Goal: Task Accomplishment & Management: Check status

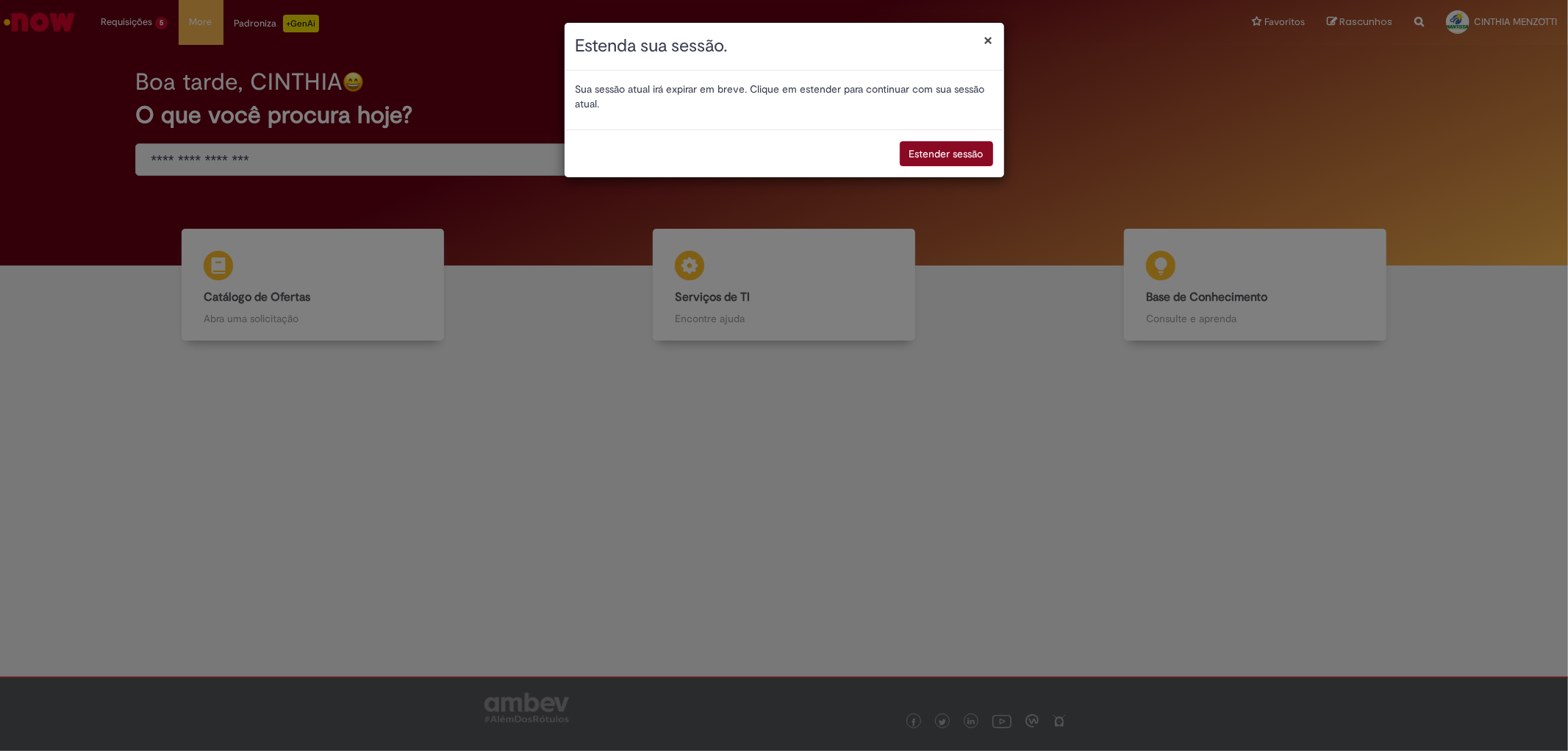
click at [970, 158] on button "Estender sessão" at bounding box center [946, 153] width 94 height 25
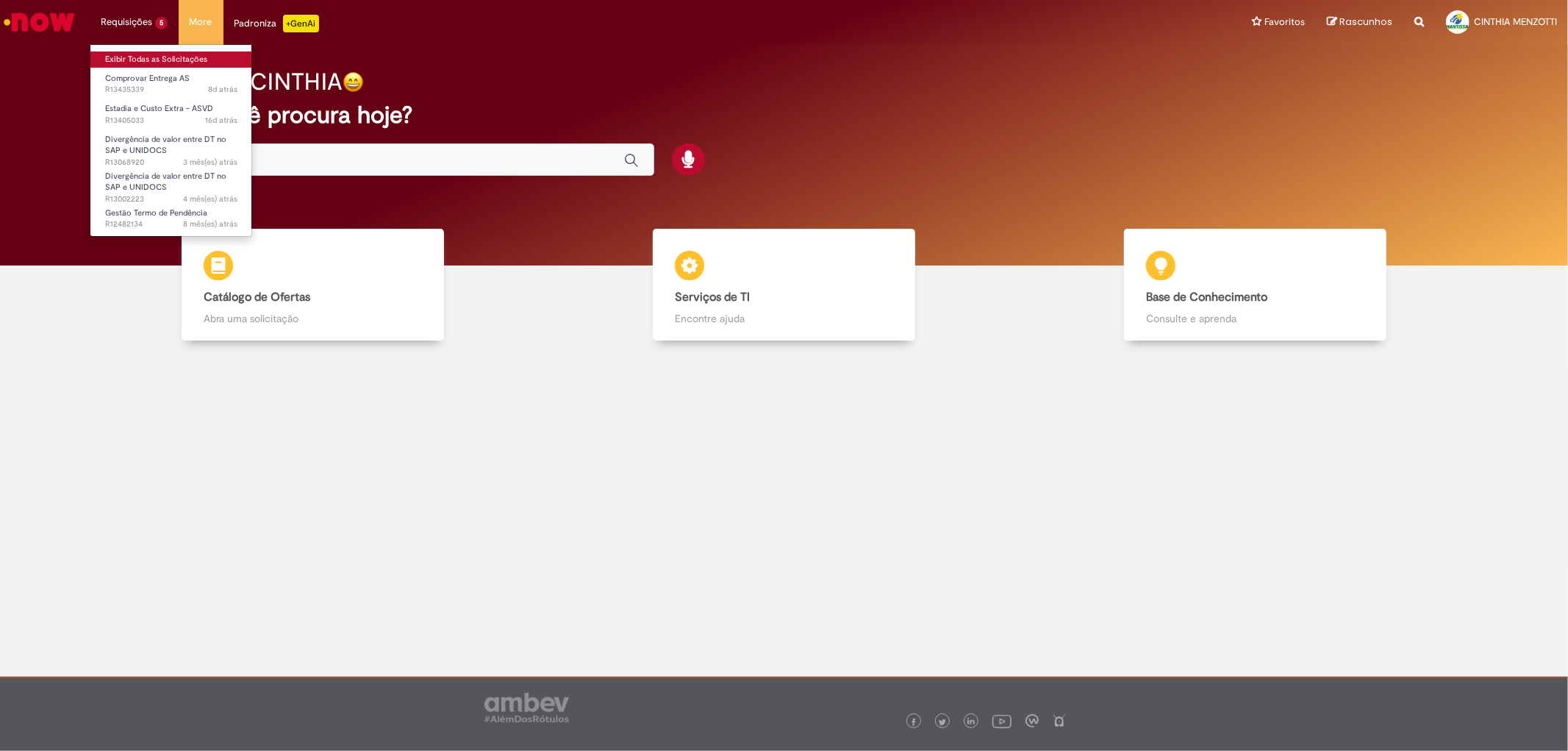
click at [173, 60] on link "Exibir Todas as Solicitações" at bounding box center [171, 59] width 161 height 16
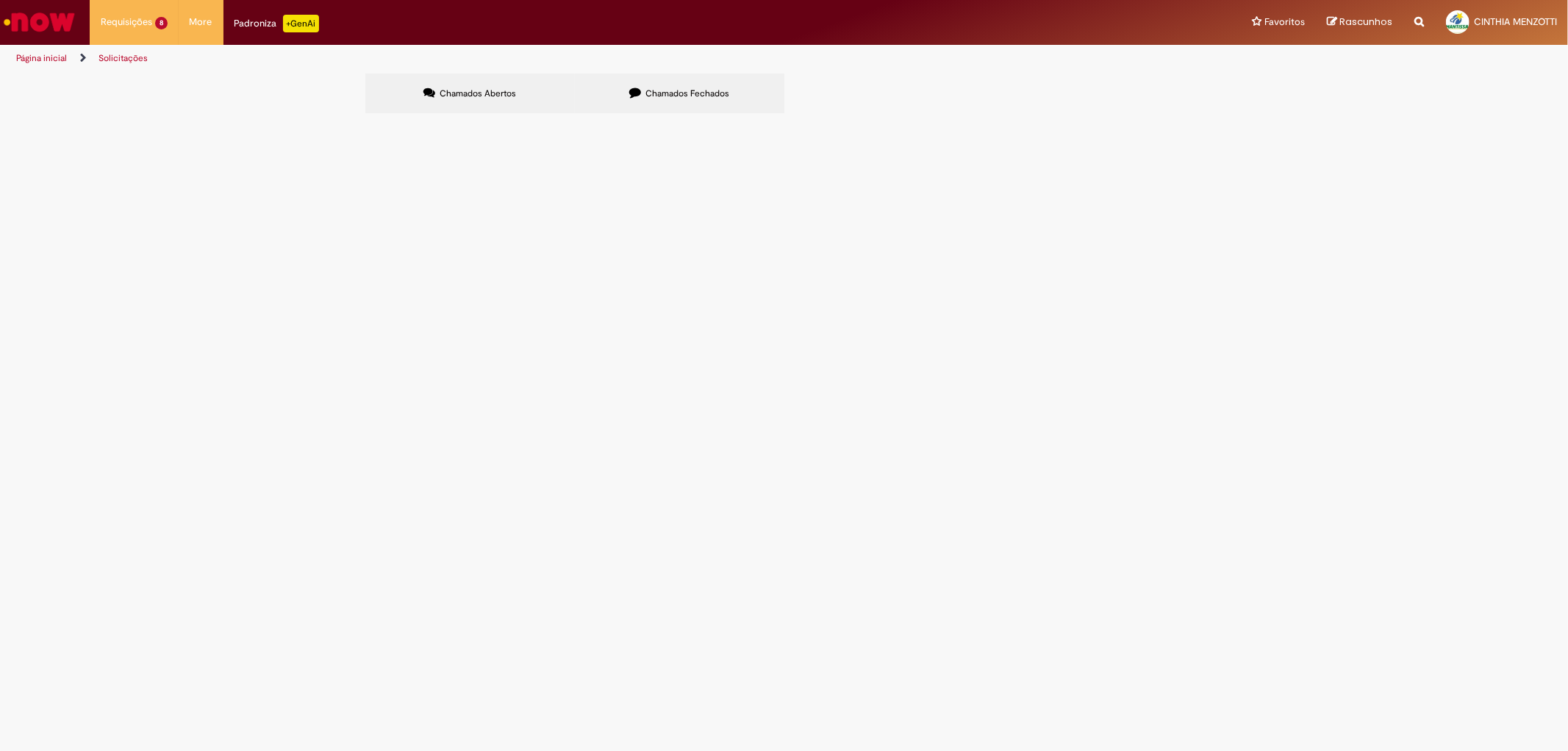
click at [714, 94] on span "Chamados Fechados" at bounding box center [687, 93] width 84 height 11
click at [0, 0] on span "6101985164" at bounding box center [0, 0] width 0 height 0
click at [0, 0] on span "Emissão de NF de Ativos do [GEOGRAPHIC_DATA]" at bounding box center [0, 0] width 0 height 0
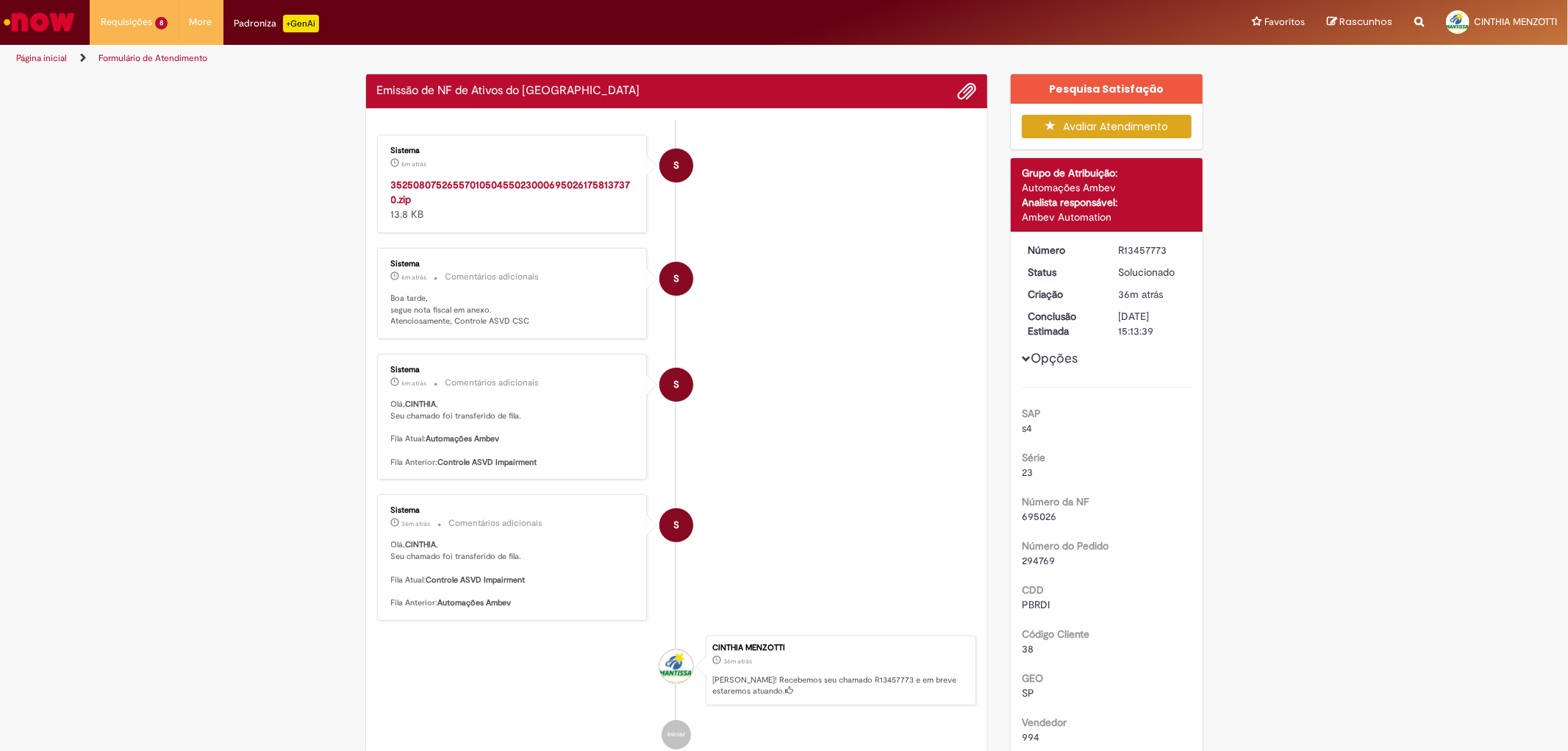
click at [571, 184] on strong "35250807526557010504550230006950261758137370.zip" at bounding box center [511, 192] width 240 height 28
